Goal: Task Accomplishment & Management: Manage account settings

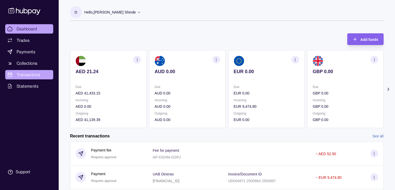
click at [30, 73] on span "Transactions" at bounding box center [29, 74] width 24 height 6
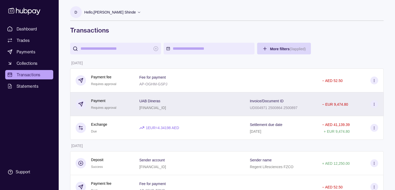
click at [337, 104] on p "− EUR 9,474.80" at bounding box center [335, 104] width 26 height 4
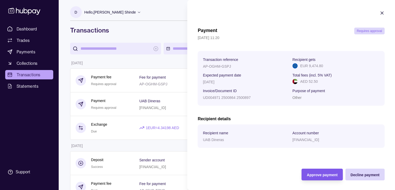
click at [317, 176] on span "Approve payment" at bounding box center [322, 174] width 31 height 4
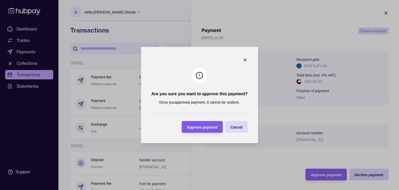
click at [212, 124] on div "Approve payment" at bounding box center [202, 127] width 31 height 6
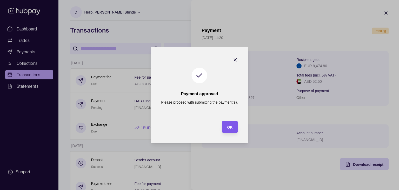
click at [233, 126] on section "OK" at bounding box center [230, 127] width 16 height 12
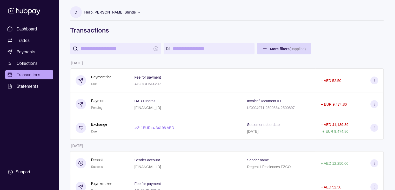
drag, startPoint x: 111, startPoint y: 14, endPoint x: 115, endPoint y: 13, distance: 3.7
click at [111, 14] on p "Hello, [PERSON_NAME] Shinde" at bounding box center [109, 12] width 51 height 6
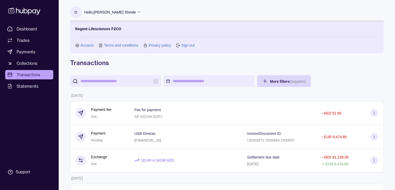
click at [184, 44] on link "Sign out" at bounding box center [187, 45] width 13 height 6
